Goal: Task Accomplishment & Management: Use online tool/utility

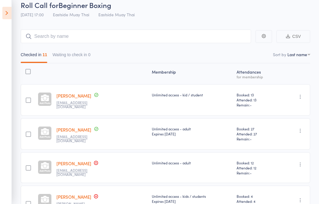
click at [10, 7] on icon at bounding box center [6, 13] width 9 height 12
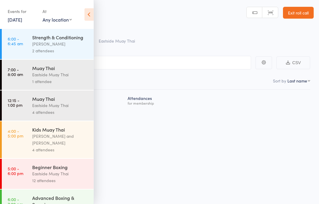
click at [138, 109] on div "Atten­dances for membership" at bounding box center [159, 99] width 301 height 21
click at [181, 59] on input "search" at bounding box center [130, 63] width 242 height 14
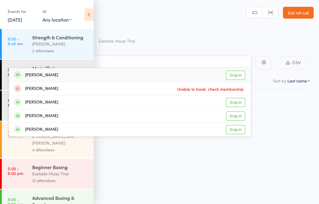
type input "maximo"
click at [238, 76] on link "Drop in" at bounding box center [235, 75] width 19 height 9
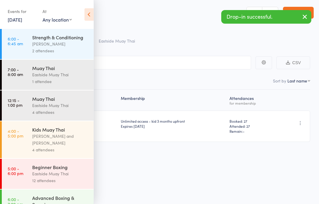
click at [219, 34] on div "Roll Call for Muay Thai" at bounding box center [167, 31] width 293 height 10
click at [85, 9] on icon at bounding box center [88, 14] width 9 height 12
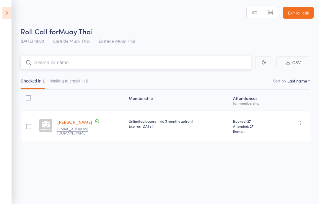
click at [120, 60] on input "search" at bounding box center [136, 63] width 230 height 14
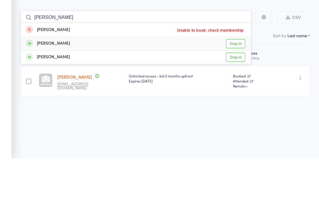
type input "[PERSON_NAME]"
click at [67, 82] on div "[PERSON_NAME] Drop in" at bounding box center [136, 88] width 230 height 13
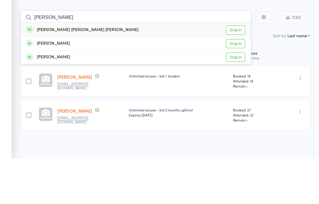
type input "[PERSON_NAME]"
click at [127, 68] on div "[PERSON_NAME] [PERSON_NAME] [PERSON_NAME] Drop in" at bounding box center [136, 75] width 230 height 14
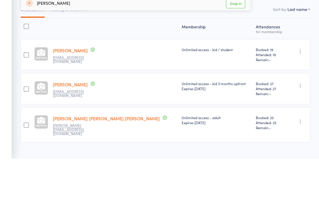
type input "giusepp"
click at [97, 42] on div "[PERSON_NAME] Drop in" at bounding box center [136, 49] width 230 height 14
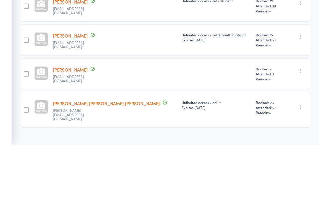
scroll to position [64, 0]
